Goal: Task Accomplishment & Management: Manage account settings

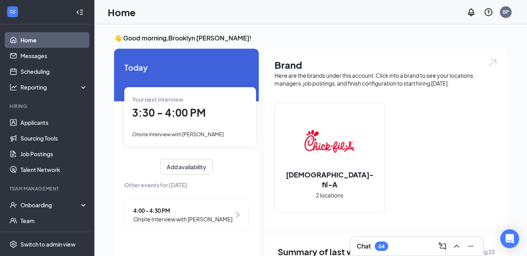
click at [167, 112] on span "3:30 - 4:00 PM" at bounding box center [169, 112] width 74 height 13
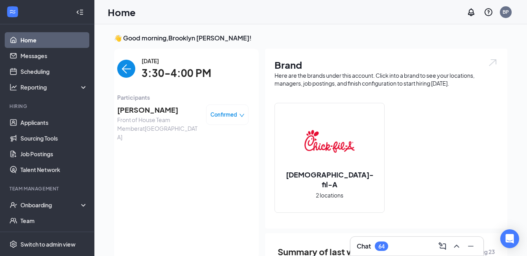
scroll to position [3, 0]
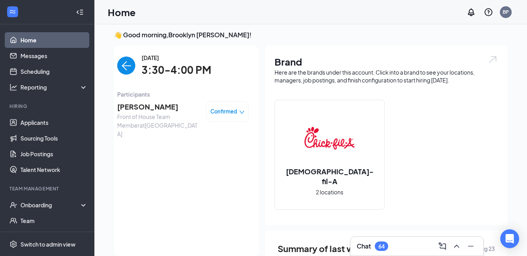
click at [346, 164] on img at bounding box center [329, 138] width 50 height 50
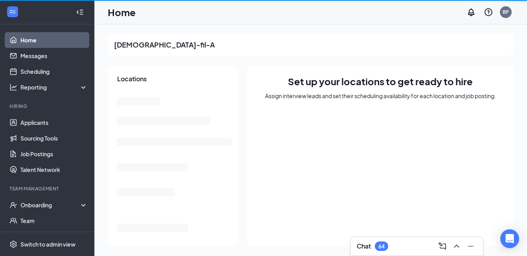
scroll to position [0, 0]
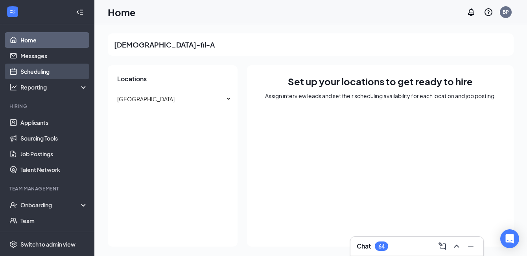
click at [36, 75] on link "Scheduling" at bounding box center [53, 72] width 67 height 16
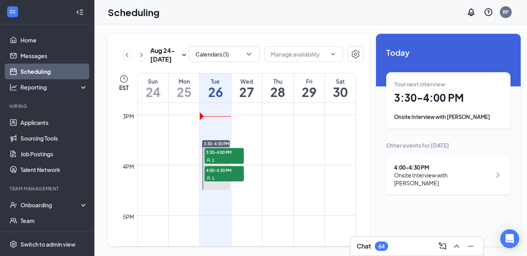
scroll to position [744, 0]
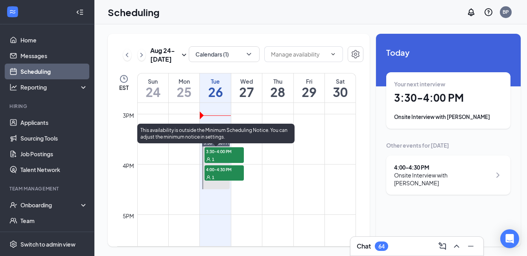
click at [217, 155] on span "3:30-4:00 PM" at bounding box center [223, 151] width 39 height 8
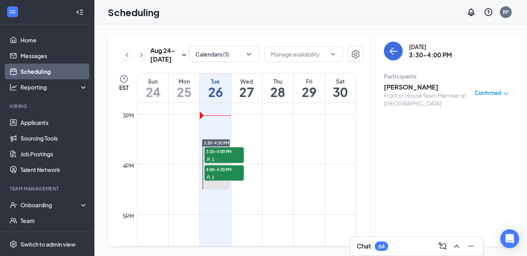
click at [407, 88] on h3 "[PERSON_NAME]" at bounding box center [425, 87] width 83 height 9
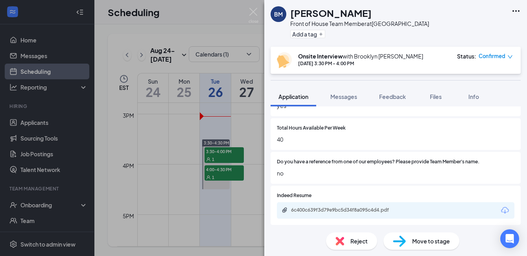
scroll to position [563, 0]
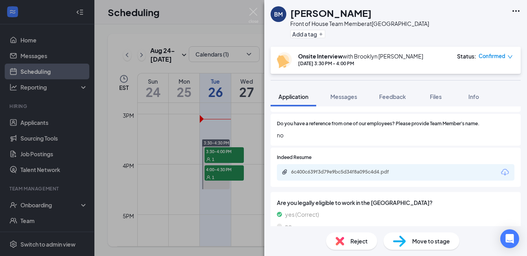
click at [361, 169] on div "6c400c639f3d79e9bc5d34f8a095c4d4.pdf" at bounding box center [346, 172] width 110 height 6
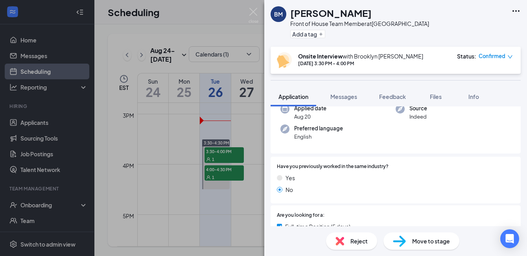
scroll to position [0, 0]
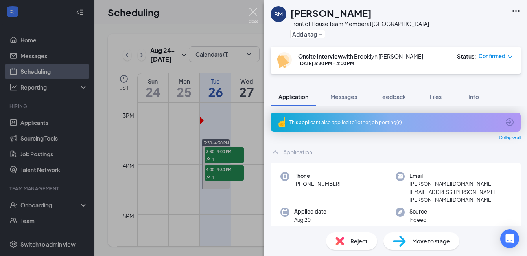
click at [256, 11] on img at bounding box center [253, 15] width 10 height 15
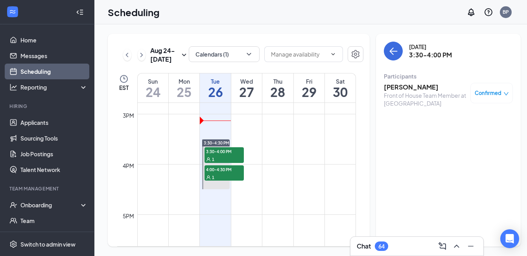
click at [220, 181] on div "1" at bounding box center [223, 177] width 39 height 8
click at [401, 88] on h3 "[PERSON_NAME]" at bounding box center [425, 87] width 83 height 9
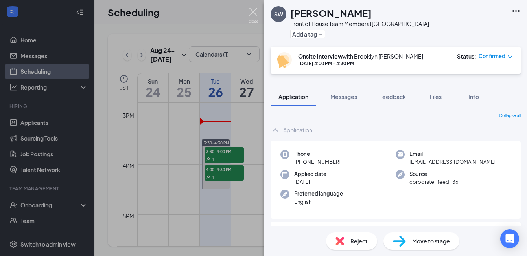
click at [257, 15] on img at bounding box center [253, 15] width 10 height 15
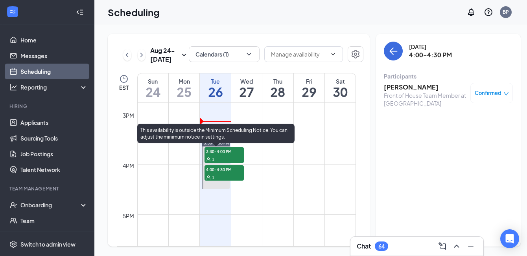
click at [229, 163] on div "1" at bounding box center [223, 159] width 39 height 8
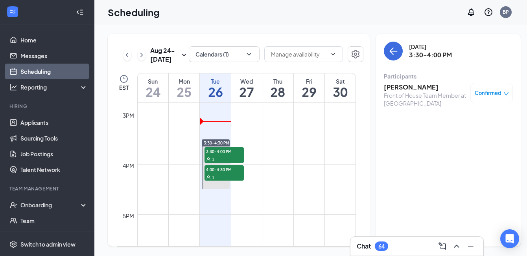
click at [405, 90] on h3 "[PERSON_NAME]" at bounding box center [425, 87] width 83 height 9
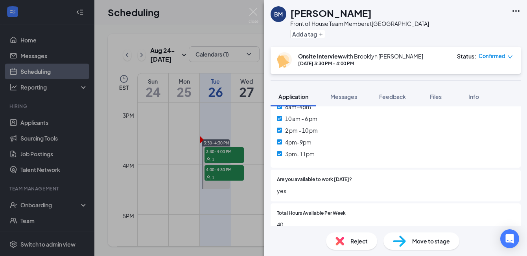
scroll to position [340, 0]
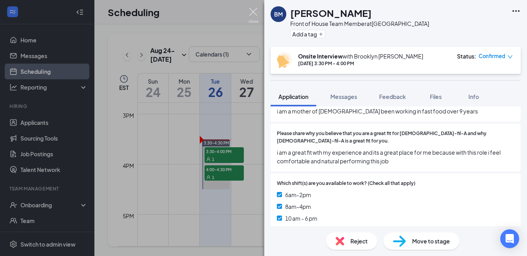
click at [254, 12] on img at bounding box center [253, 15] width 10 height 15
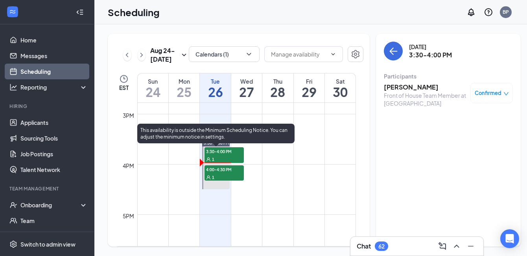
click at [212, 180] on span "1" at bounding box center [213, 178] width 2 height 6
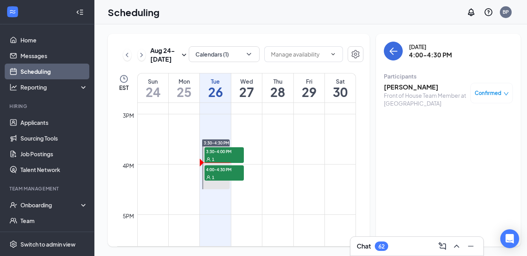
click at [406, 90] on h3 "[PERSON_NAME]" at bounding box center [425, 87] width 83 height 9
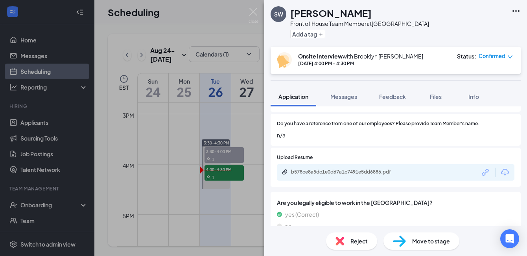
scroll to position [557, 0]
